Goal: Transaction & Acquisition: Purchase product/service

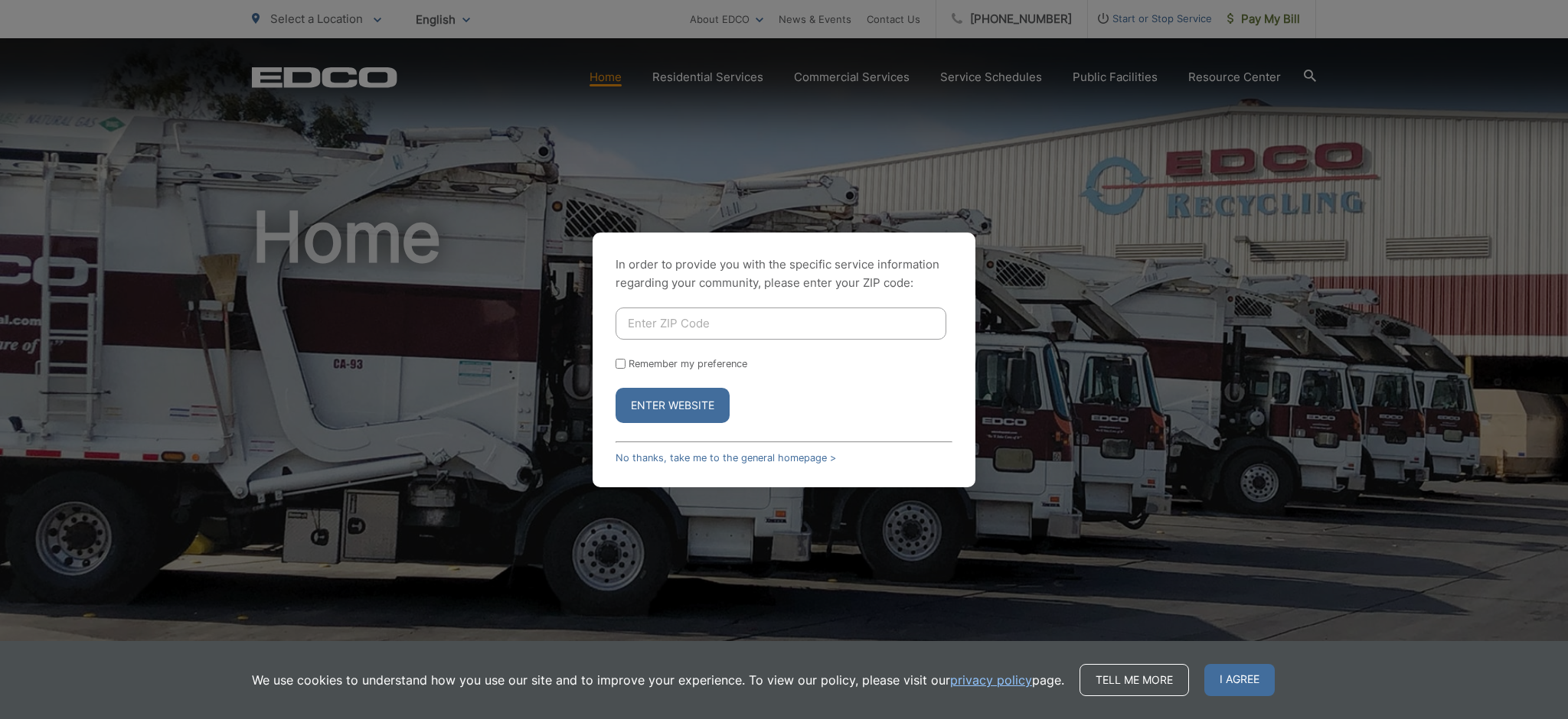
click at [732, 327] on input "Enter ZIP Code" at bounding box center [781, 323] width 331 height 32
type input "92024"
click at [682, 388] on button "Enter Website" at bounding box center [673, 405] width 114 height 35
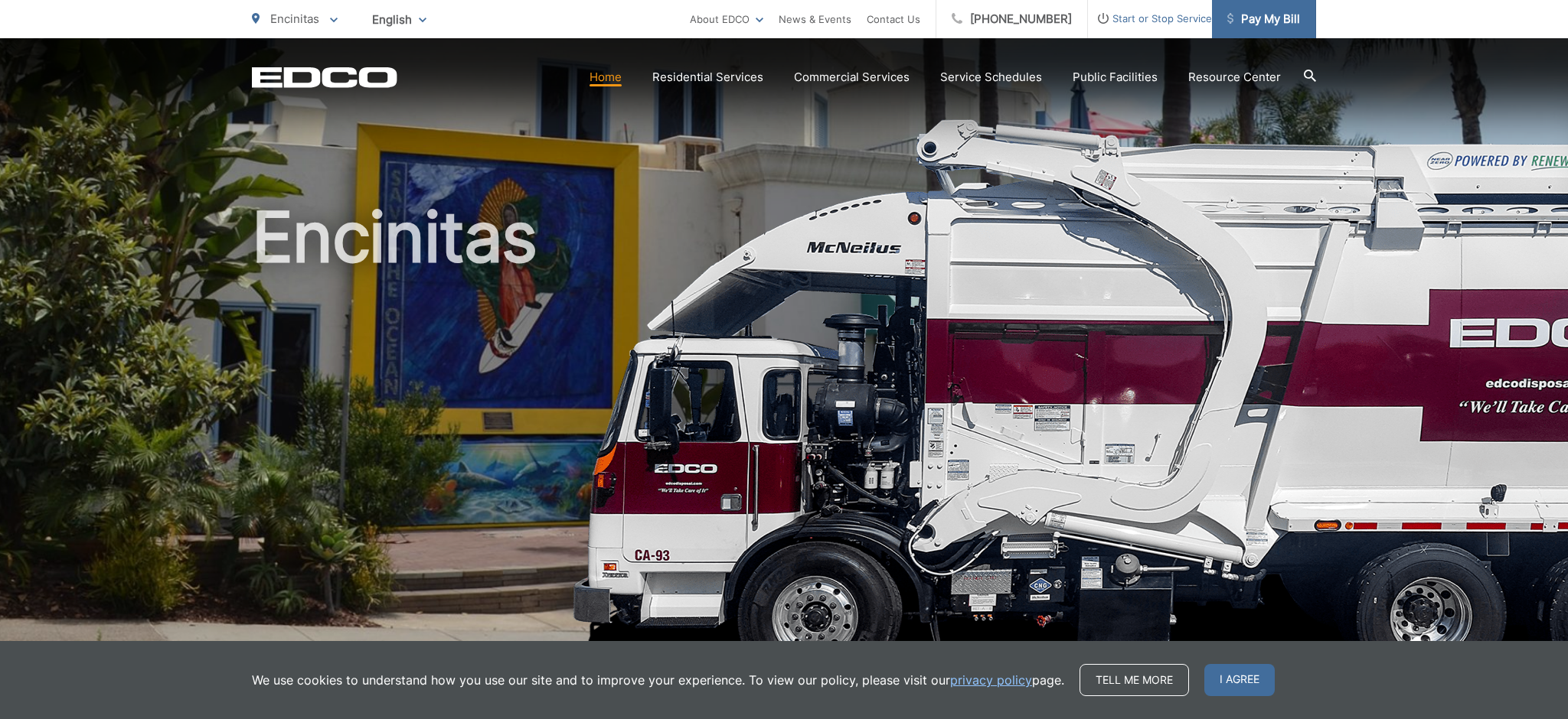
click at [1268, 24] on span "Pay My Bill" at bounding box center [1263, 18] width 73 height 18
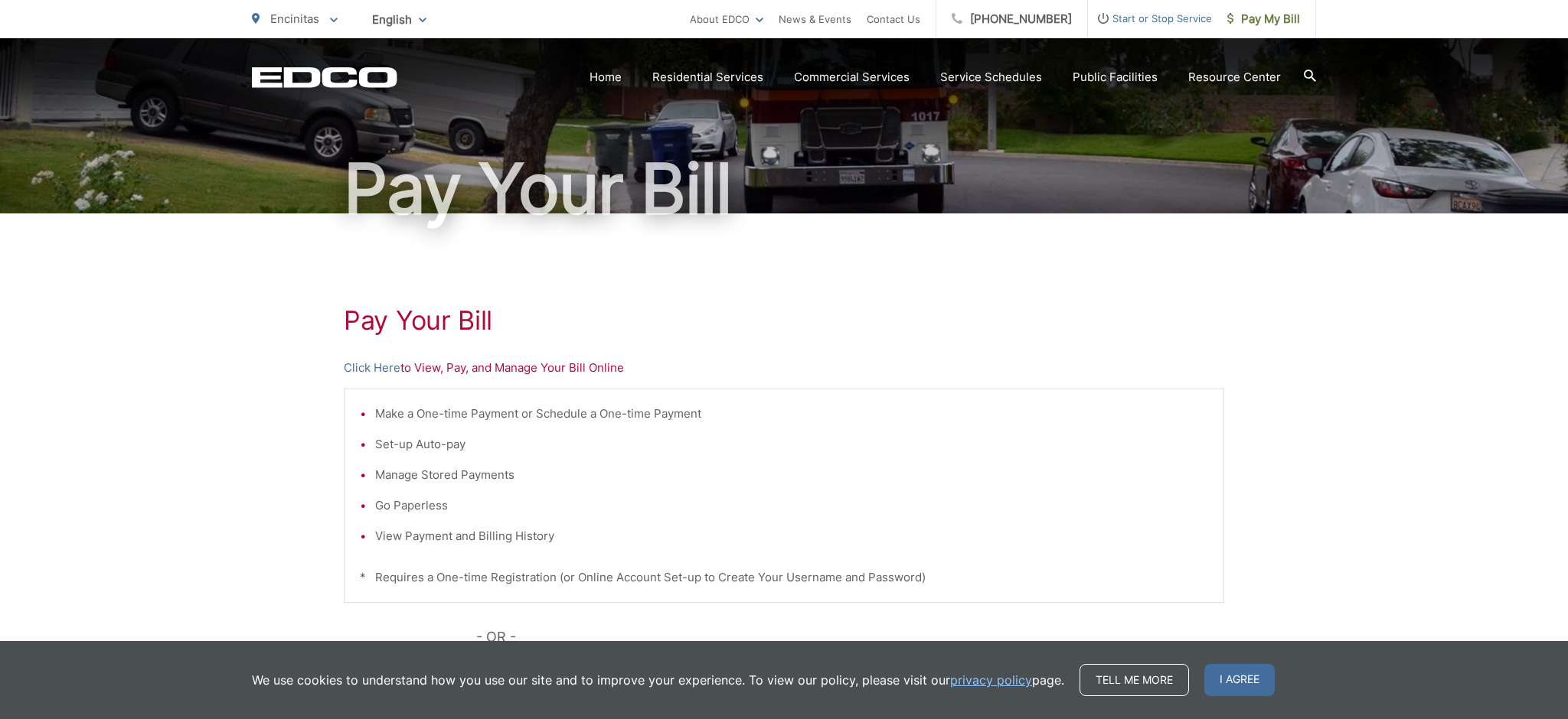
scroll to position [93, 0]
click at [614, 72] on link "Home" at bounding box center [605, 77] width 32 height 18
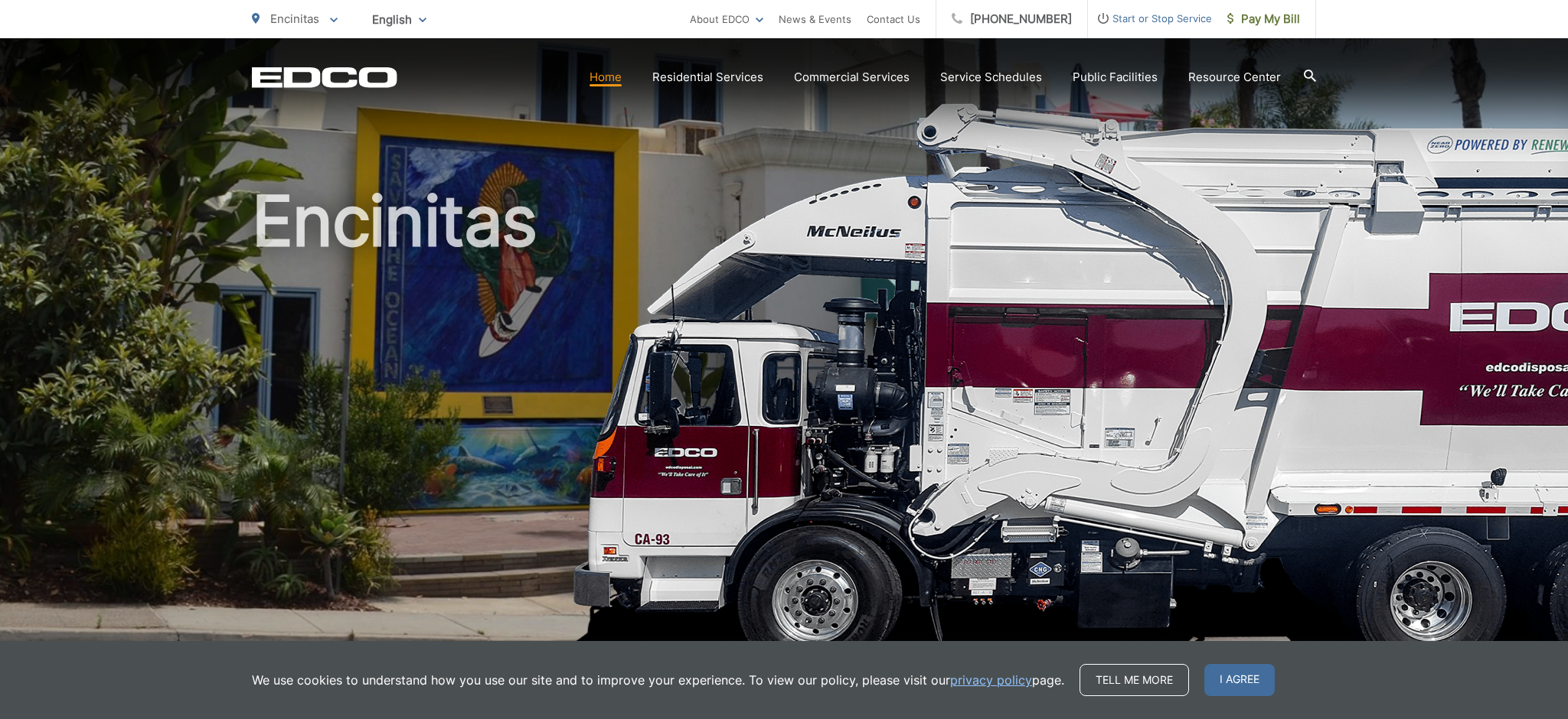
scroll to position [19, 0]
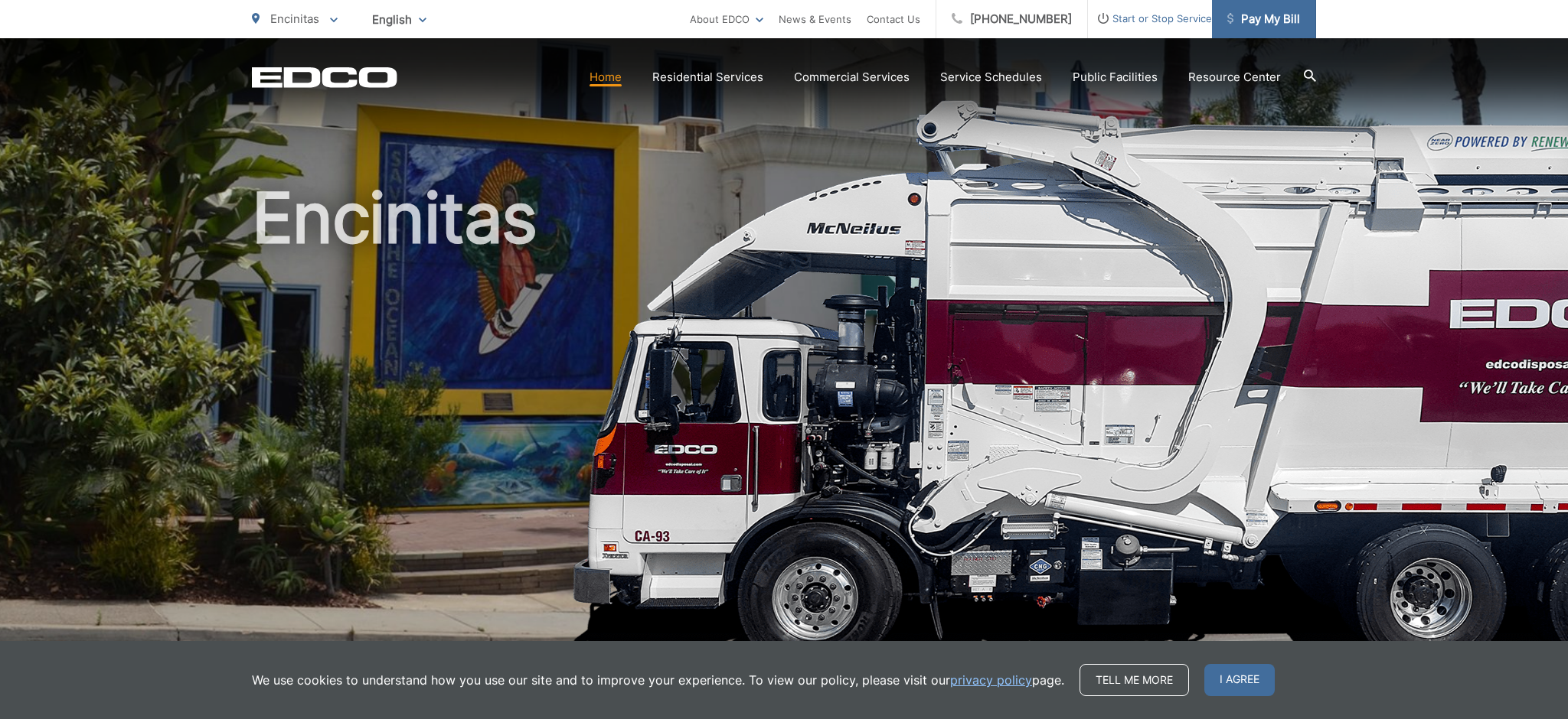
click at [1274, 22] on span "Pay My Bill" at bounding box center [1263, 18] width 73 height 18
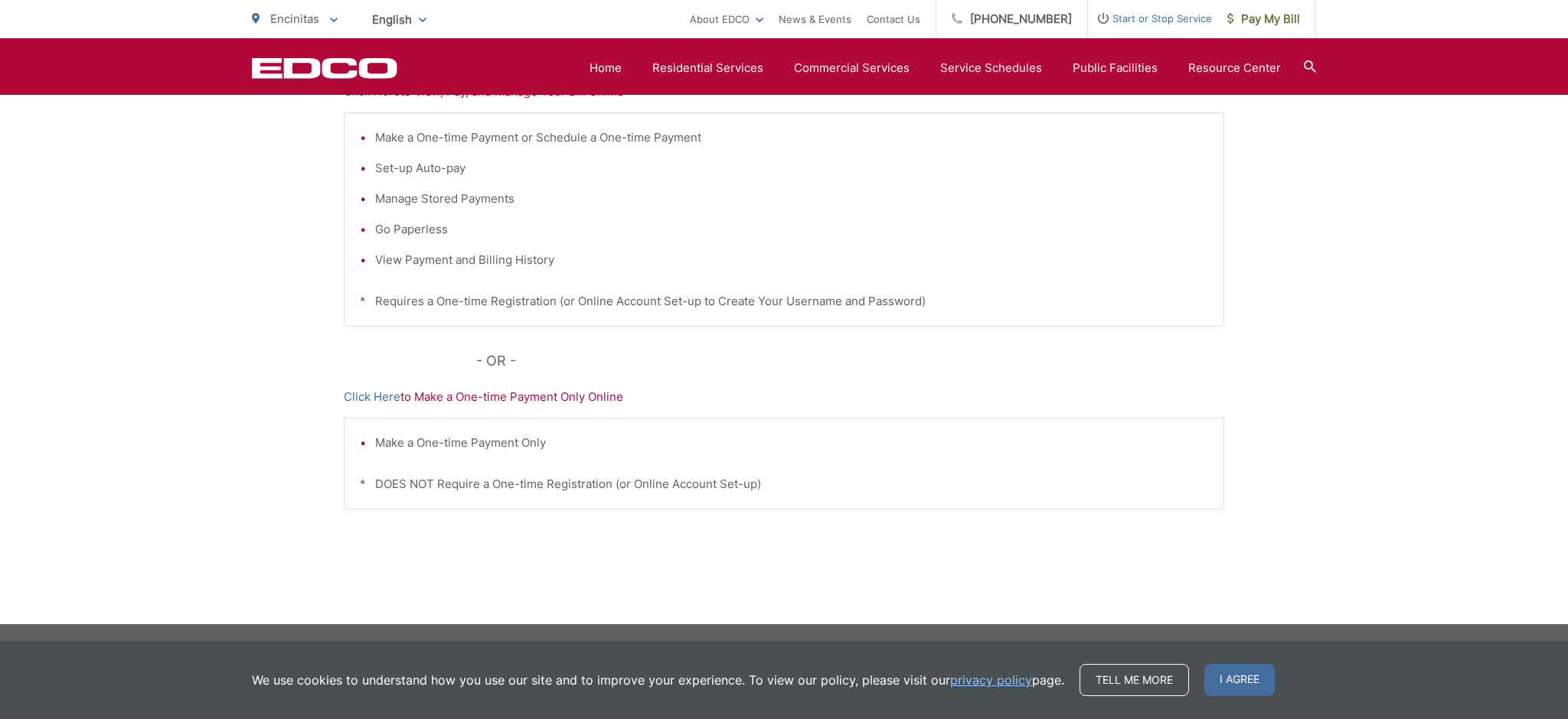
scroll to position [369, 0]
click at [370, 396] on link "Click Here" at bounding box center [372, 396] width 57 height 18
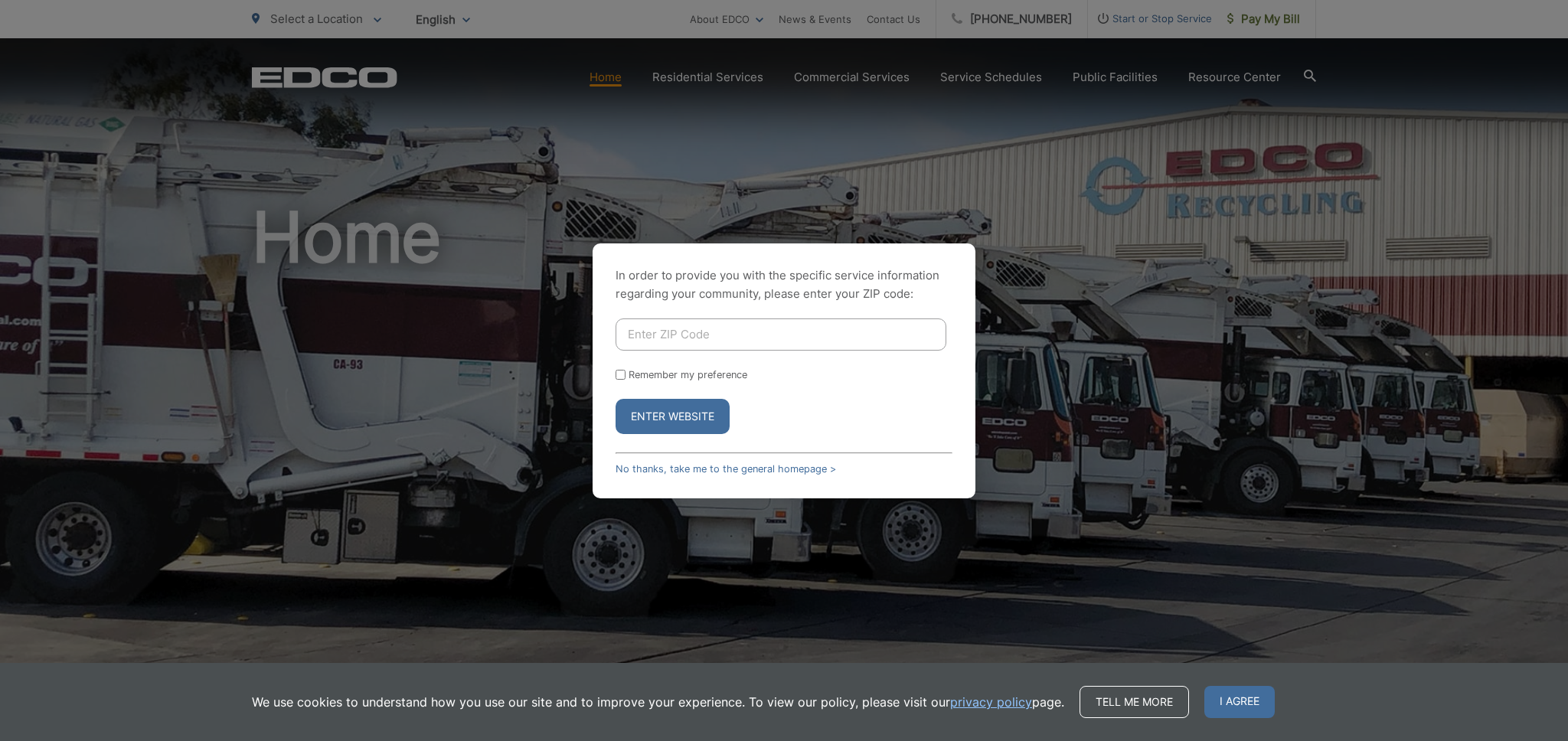
click at [679, 418] on button "Enter Website" at bounding box center [673, 417] width 114 height 35
click at [703, 471] on link "No thanks, take me to the general homepage >" at bounding box center [726, 469] width 221 height 11
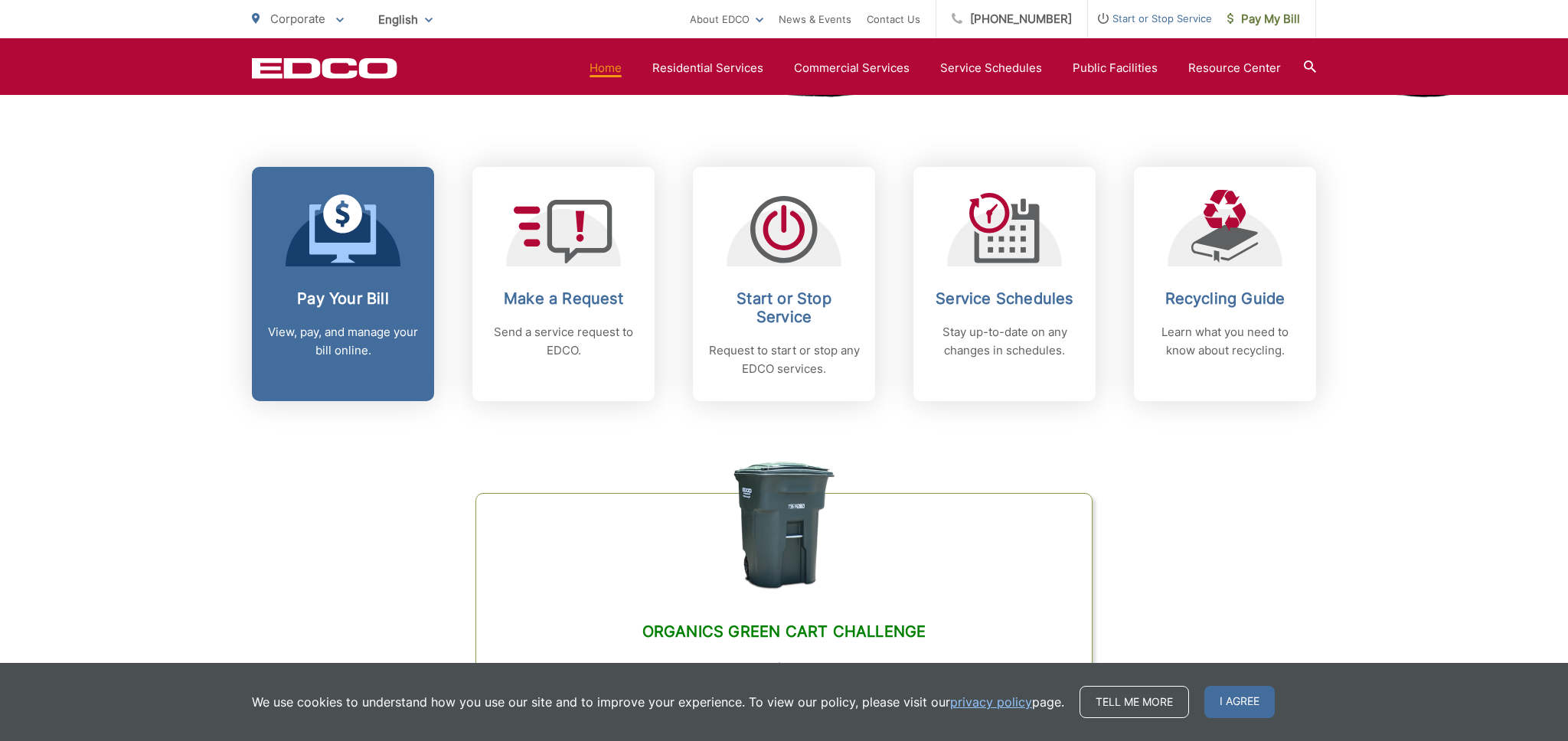
scroll to position [595, 1]
click at [287, 327] on p "View, pay, and manage your bill online." at bounding box center [343, 341] width 152 height 37
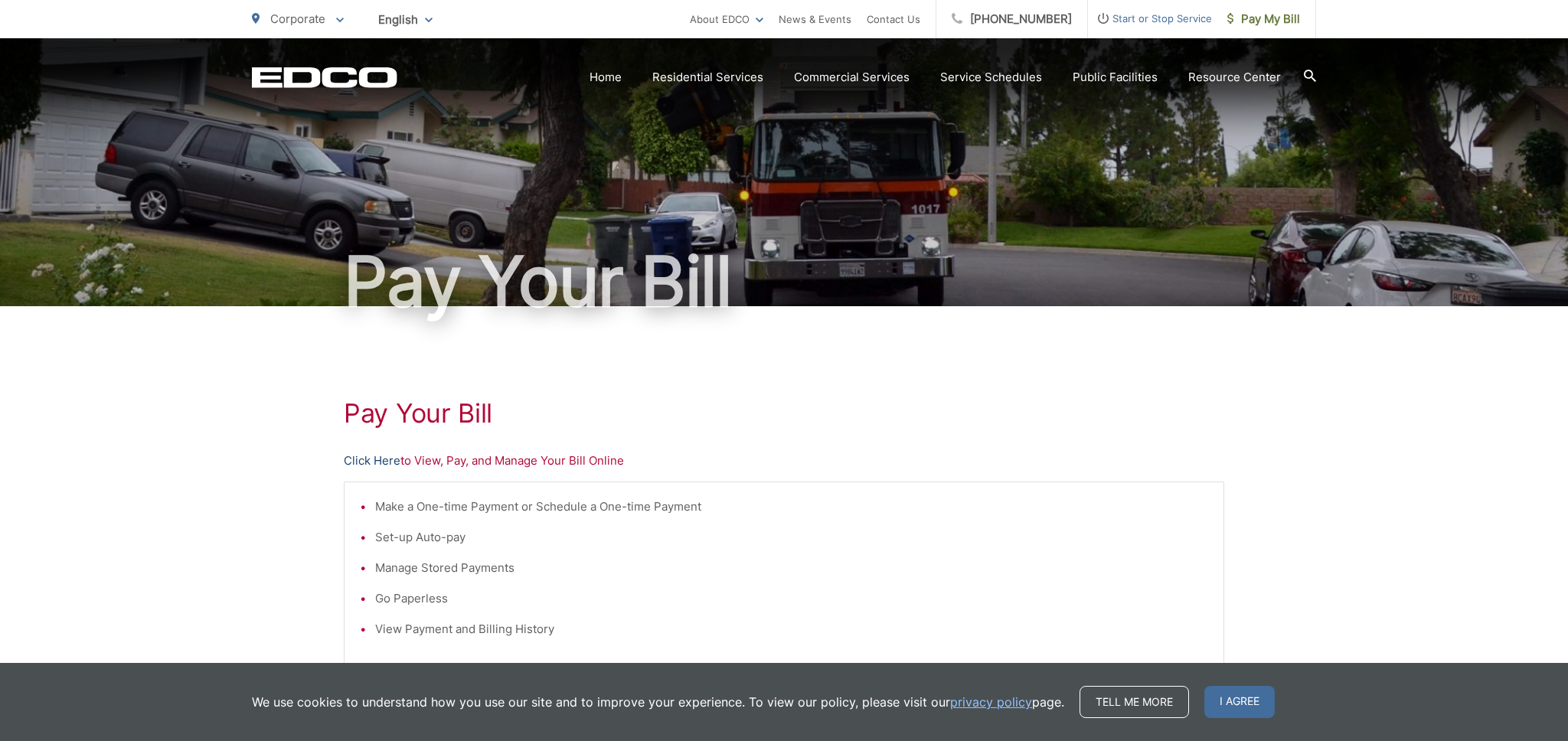
click at [378, 459] on link "Click Here" at bounding box center [372, 461] width 57 height 18
